Goal: Transaction & Acquisition: Book appointment/travel/reservation

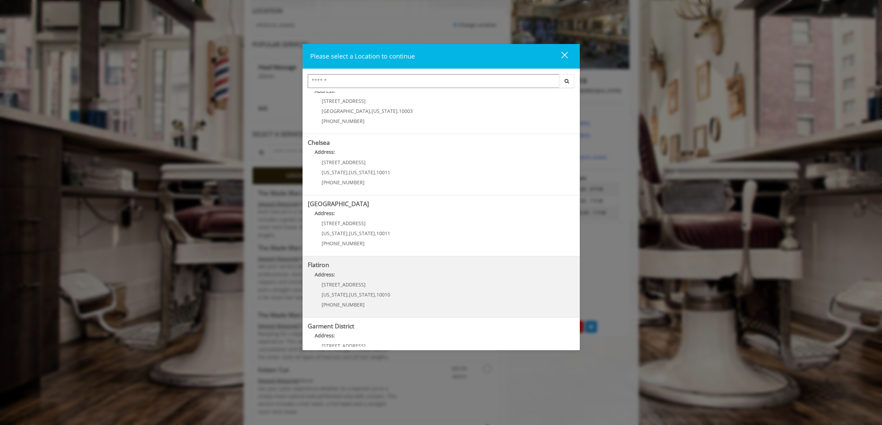
scroll to position [16, 0]
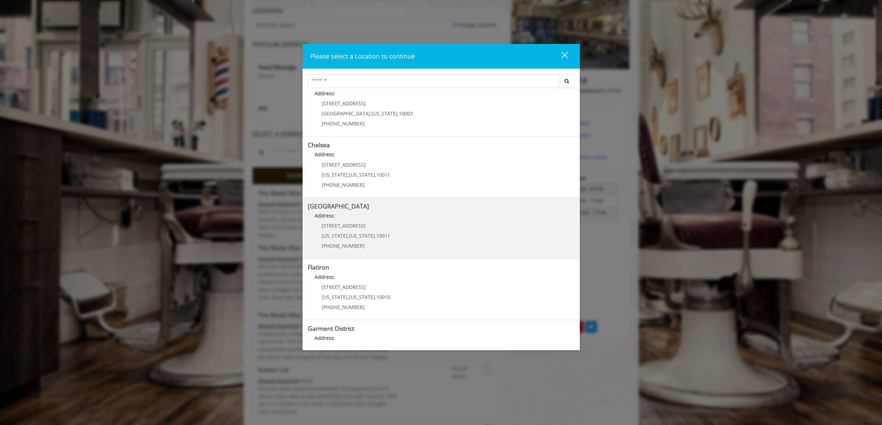
click at [355, 226] on p "[STREET_ADDRESS]" at bounding box center [356, 225] width 69 height 5
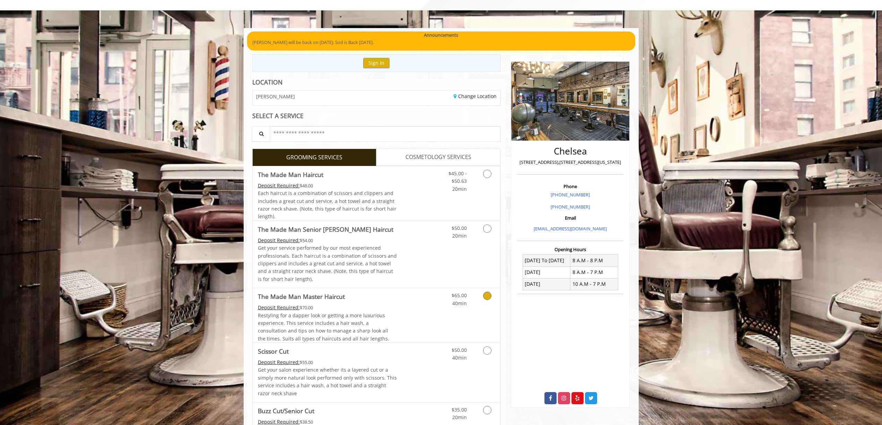
scroll to position [104, 0]
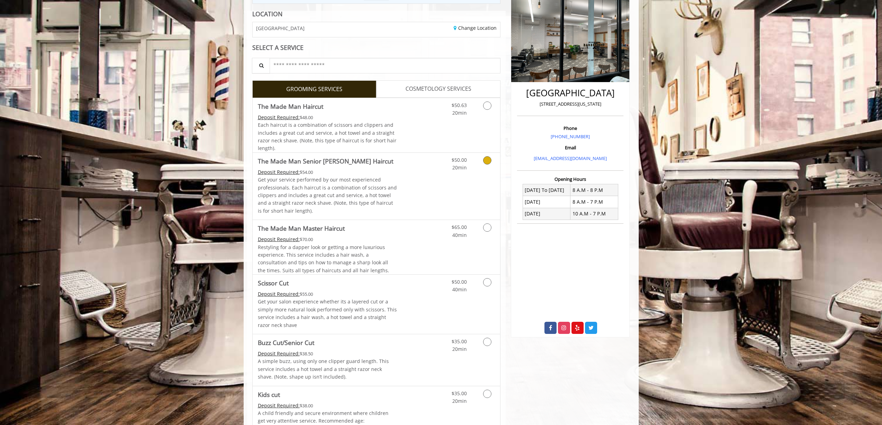
scroll to position [104, 0]
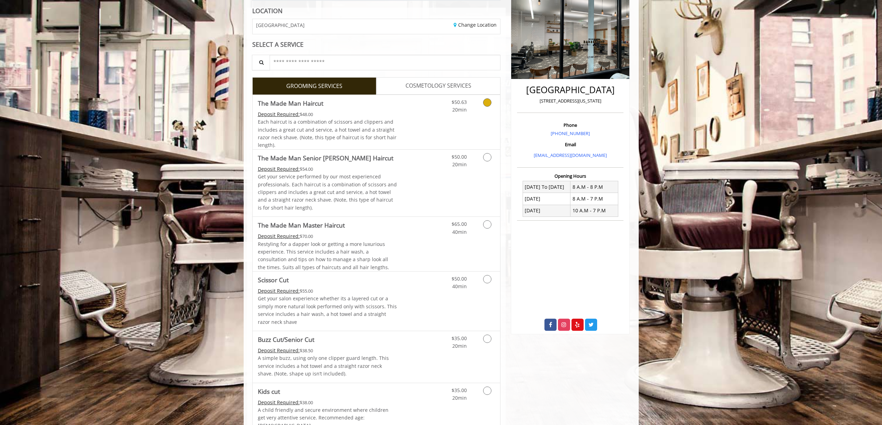
click at [486, 105] on icon "Grooming services" at bounding box center [487, 102] width 8 height 8
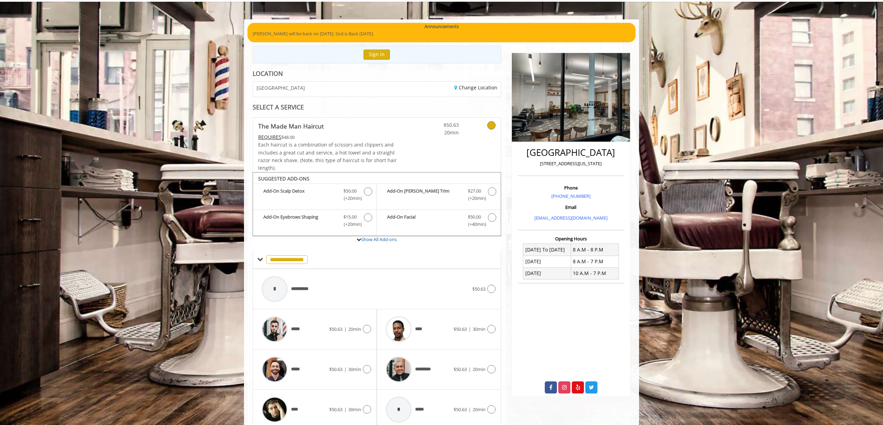
scroll to position [70, 0]
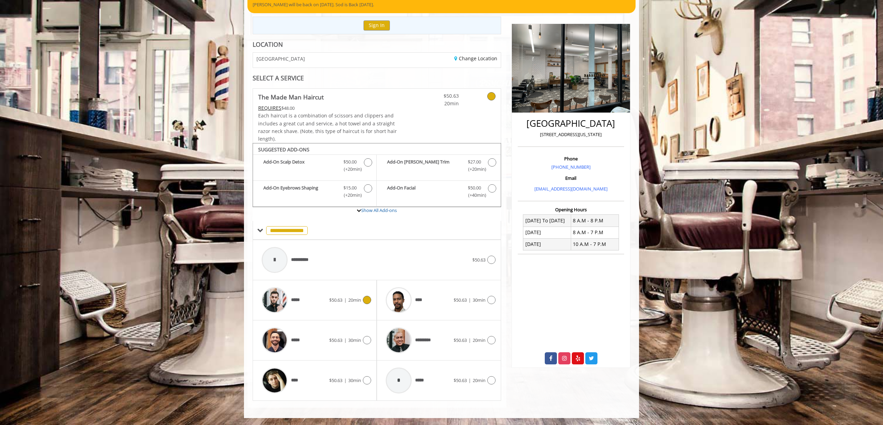
click at [306, 299] on div "*****" at bounding box center [293, 300] width 71 height 33
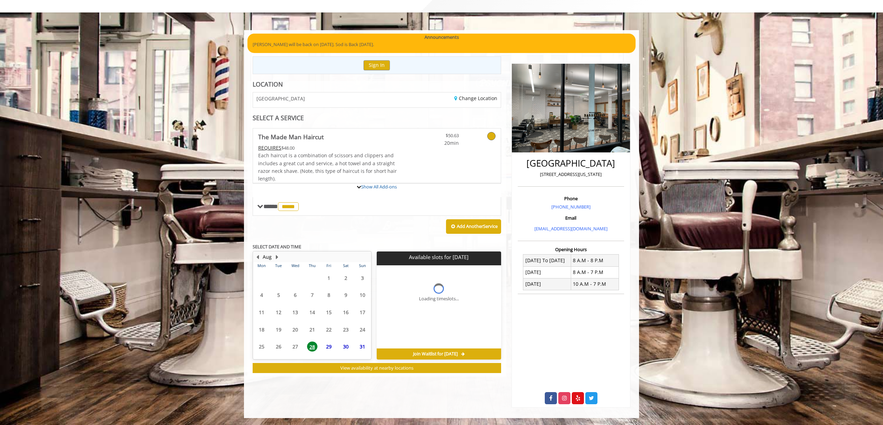
scroll to position [63, 0]
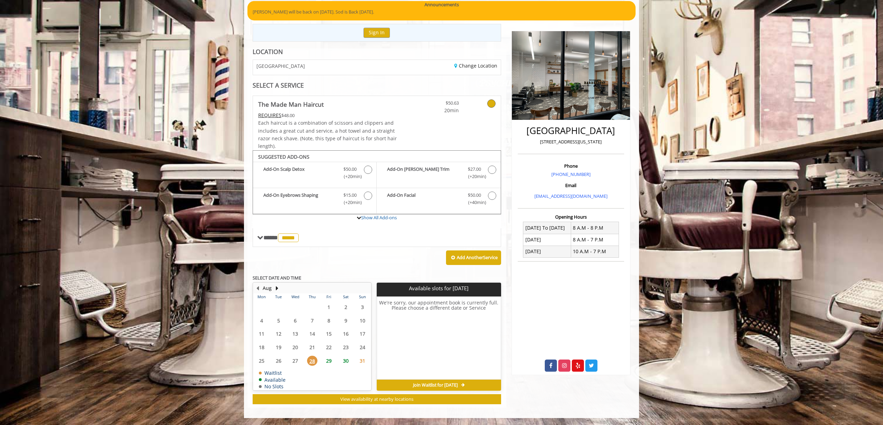
click at [326, 363] on span "29" at bounding box center [329, 361] width 10 height 10
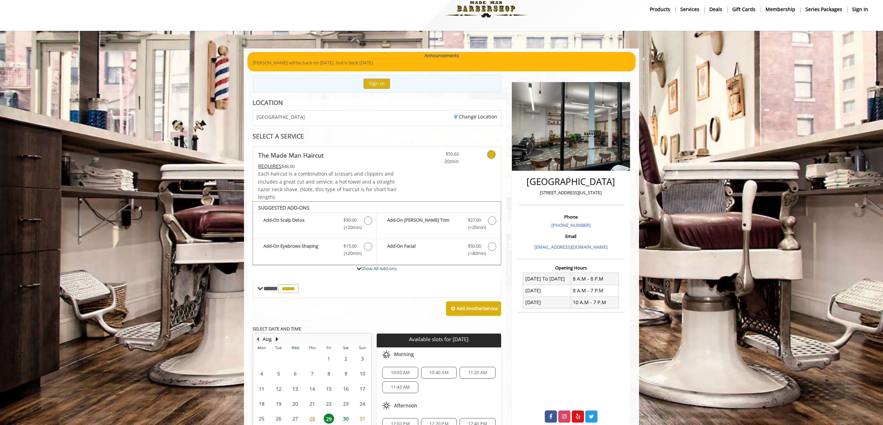
scroll to position [0, 0]
